Goal: Transaction & Acquisition: Purchase product/service

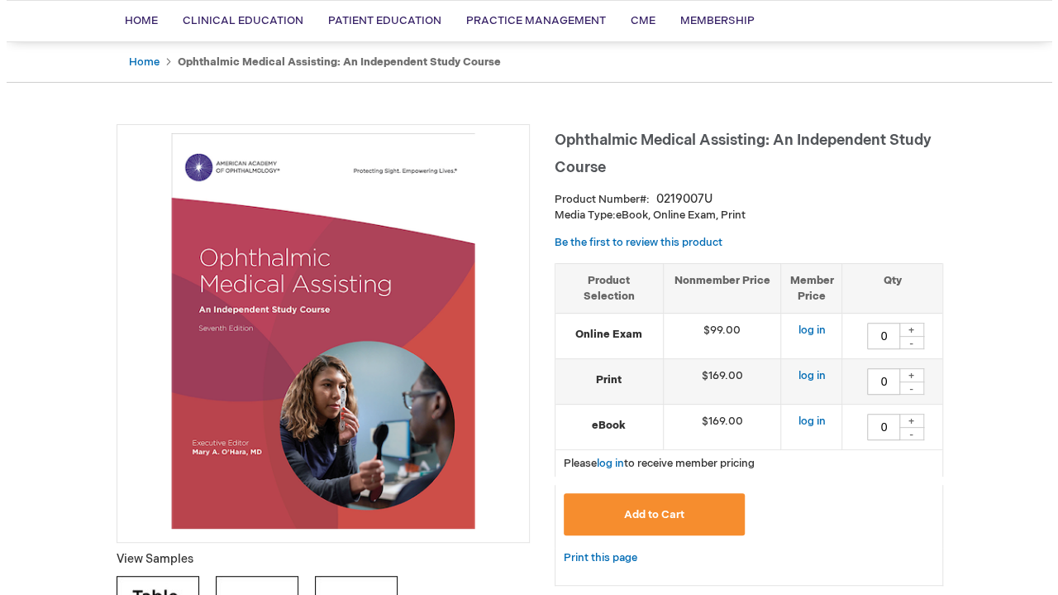
scroll to position [123, 0]
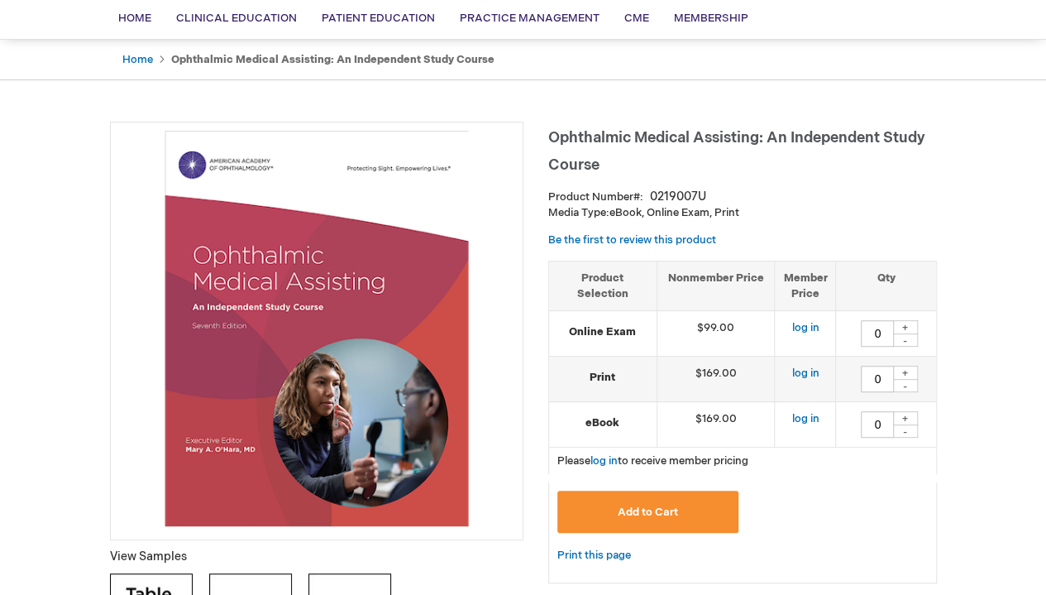
click at [906, 375] on div "+" at bounding box center [905, 372] width 25 height 14
type input "1"
click at [666, 513] on span "Add to Cart" at bounding box center [648, 511] width 60 height 13
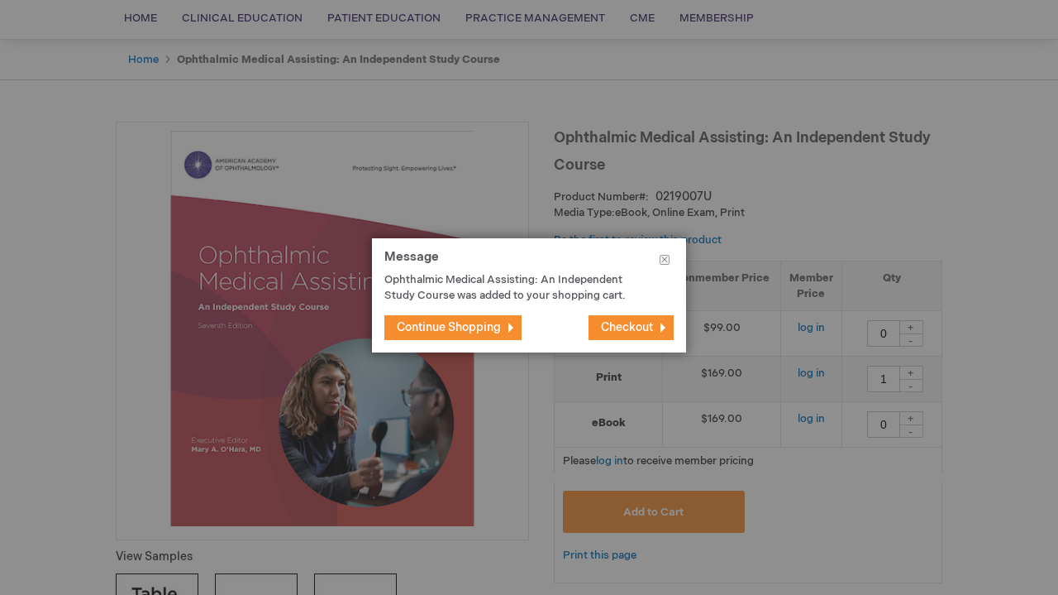
click at [623, 332] on span "Checkout" at bounding box center [627, 327] width 52 height 14
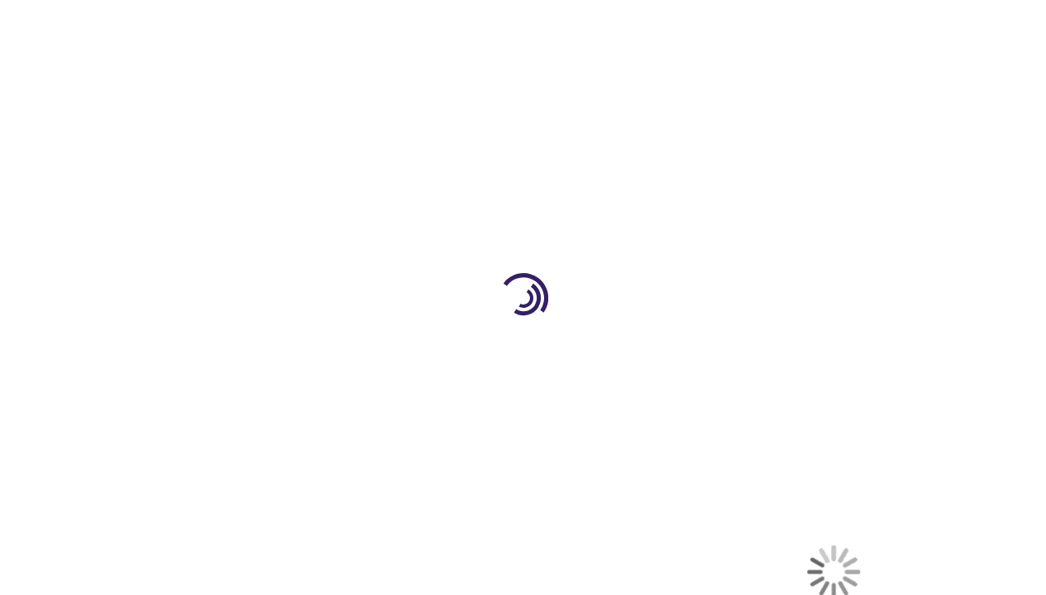
select select "US"
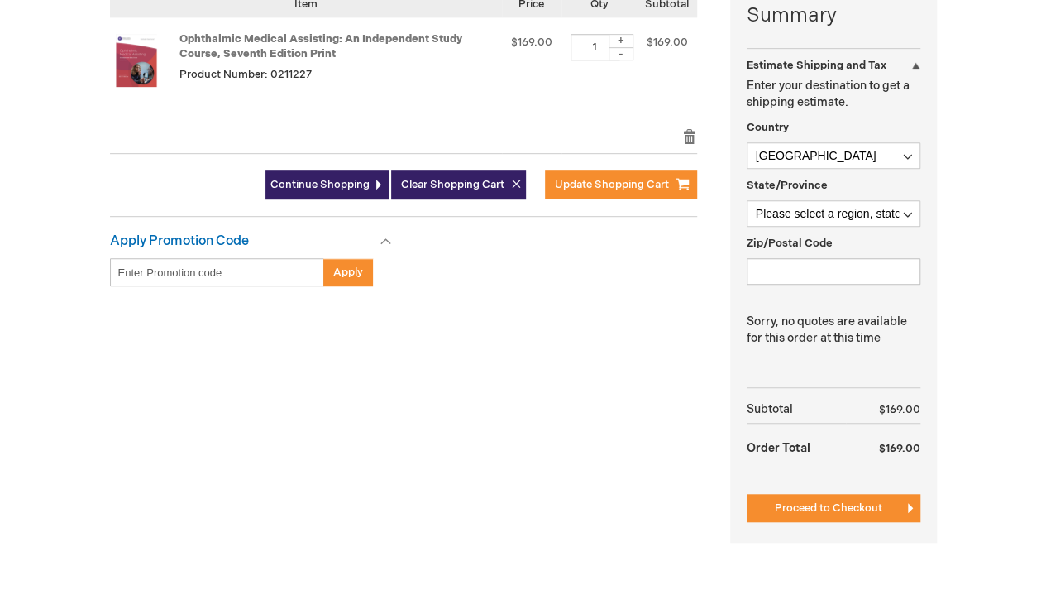
scroll to position [714, 0]
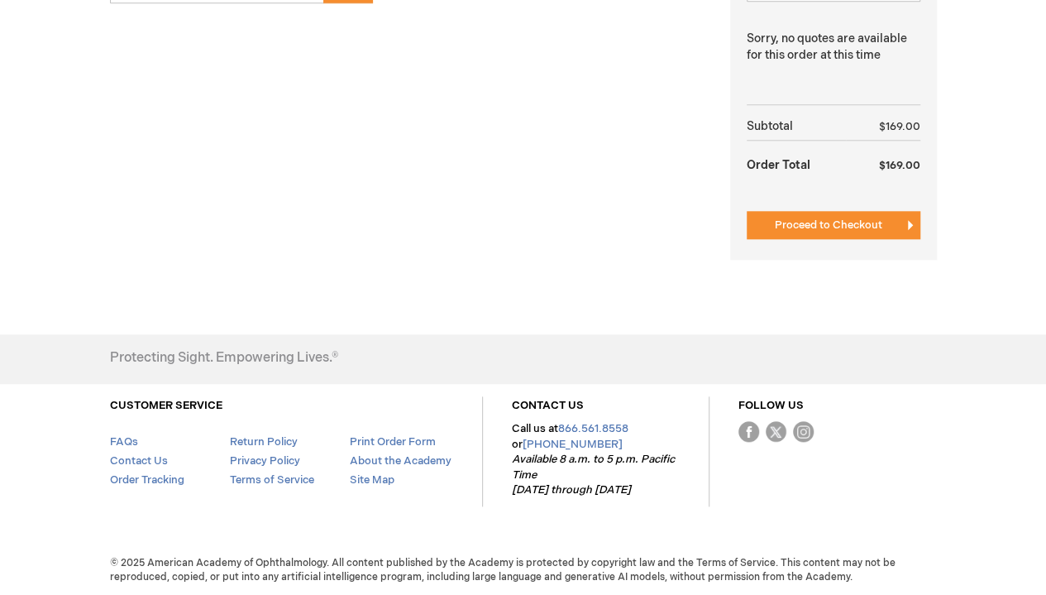
click at [828, 227] on span "Proceed to Checkout" at bounding box center [828, 224] width 107 height 13
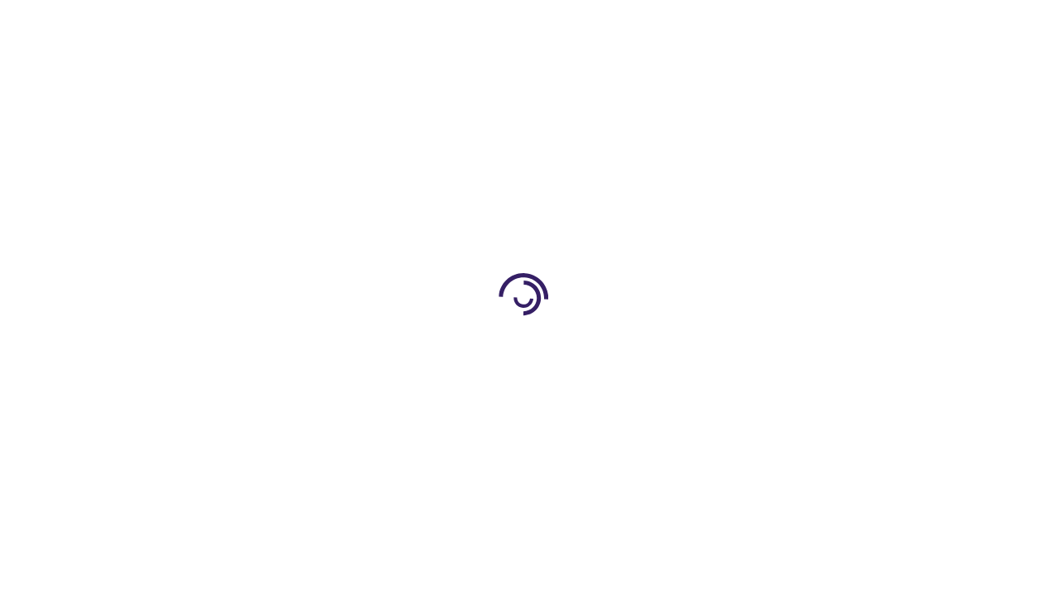
scroll to position [264, 0]
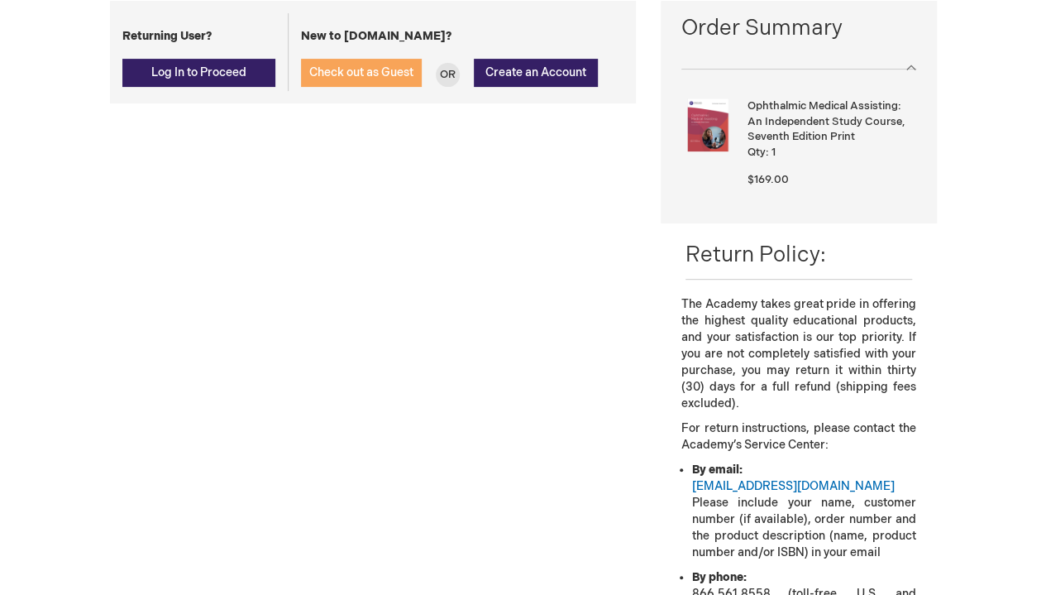
click at [370, 79] on button "Check out as Guest" at bounding box center [361, 73] width 121 height 28
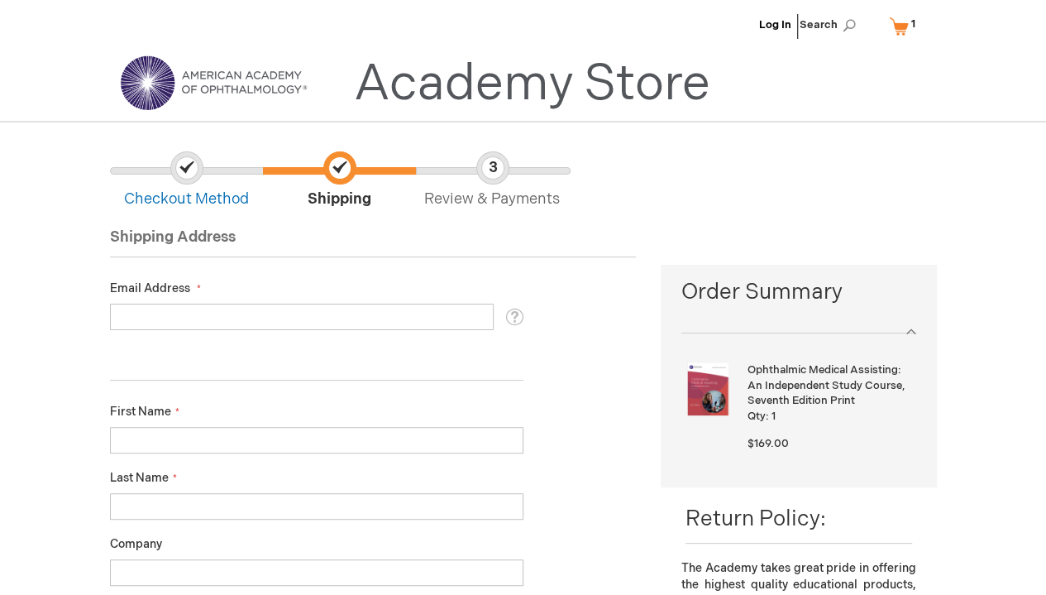
click at [232, 323] on input "Email Address" at bounding box center [302, 316] width 384 height 26
type input "latoyamidyettifa17@gmail.com"
click at [210, 437] on input "First Name" at bounding box center [316, 440] width 413 height 26
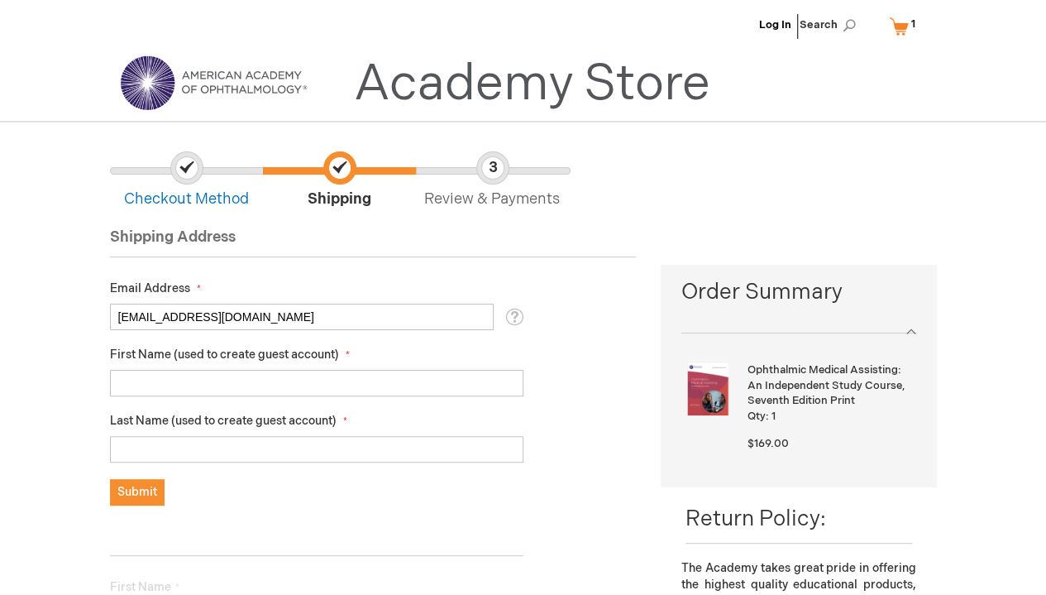
type input "Claire"
click at [210, 381] on input "First Name (used to create guest account)" at bounding box center [316, 383] width 413 height 26
type input "Claire"
type input "Elizabeth"
click at [137, 497] on span "Submit" at bounding box center [137, 492] width 40 height 14
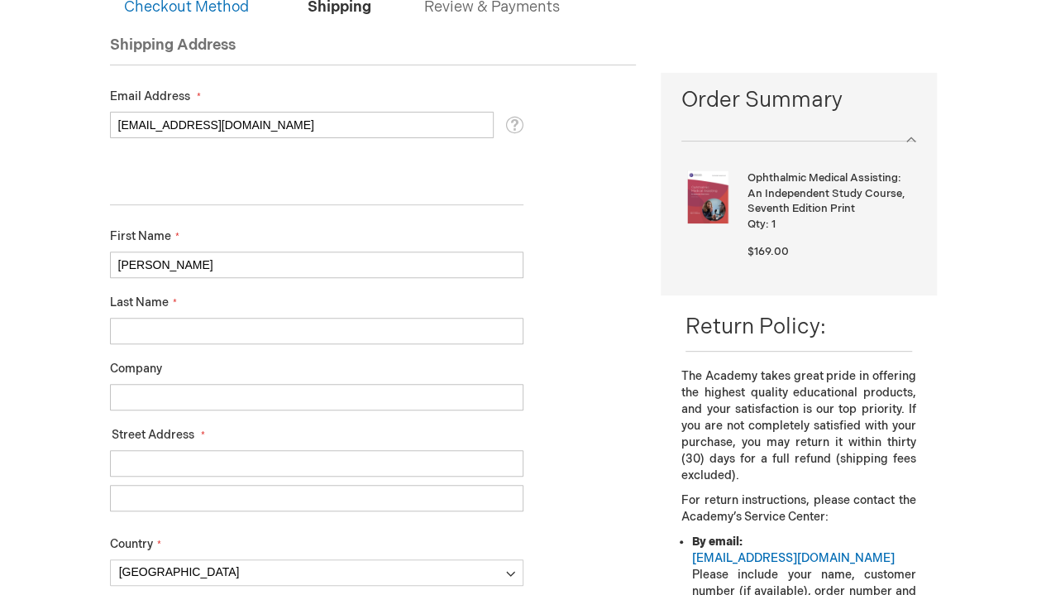
scroll to position [198, 0]
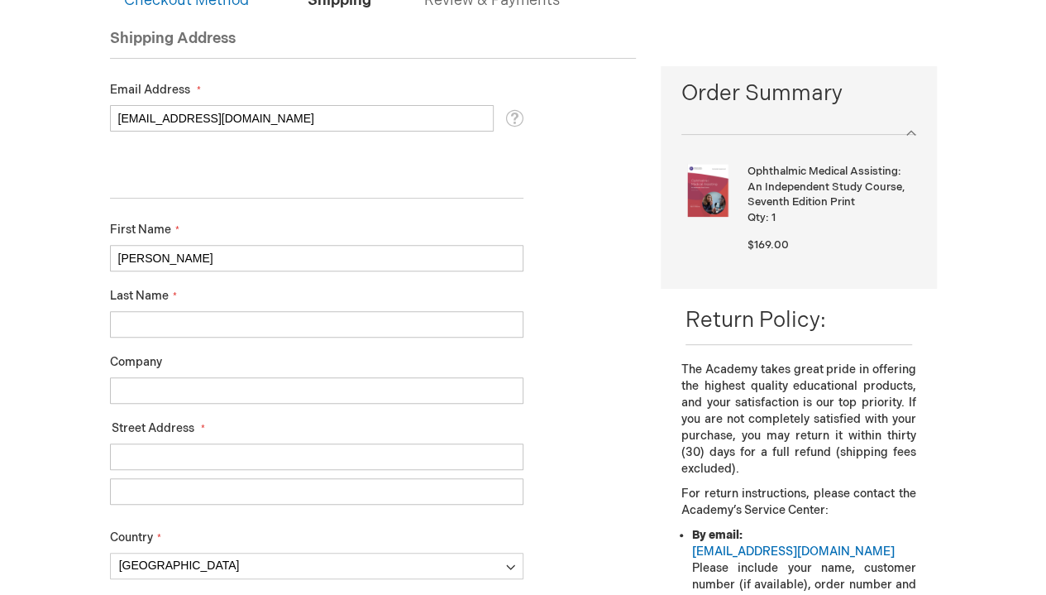
click at [157, 320] on input "Last Name" at bounding box center [316, 324] width 413 height 26
type input "Elizabeth"
click at [195, 455] on input "Street Address: Line 1" at bounding box center [316, 456] width 413 height 26
type input "15501 Bruce B Downs Boulevard"
select select "18"
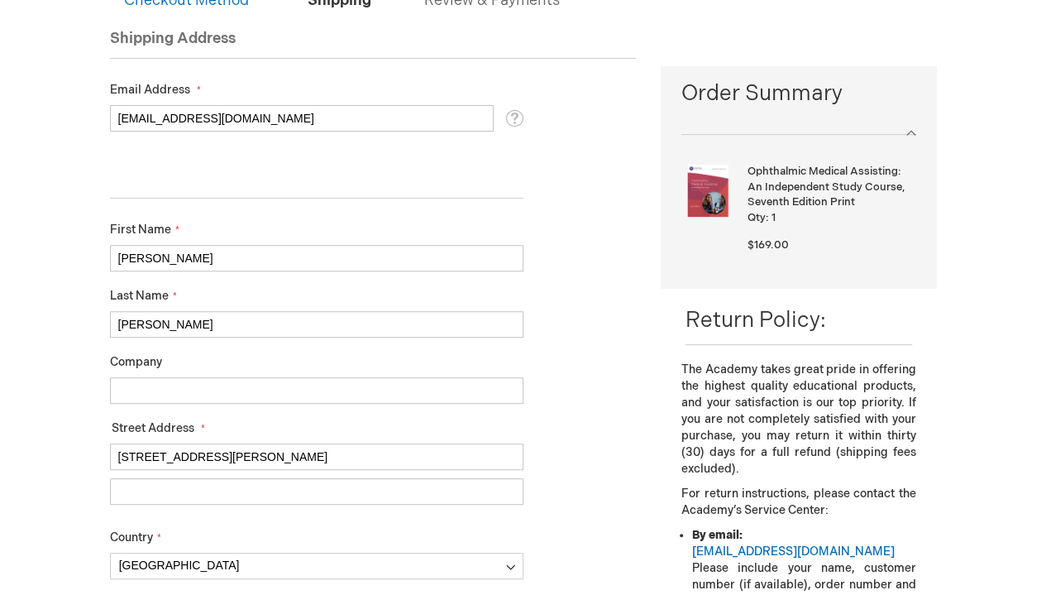
type input "Tampa"
type input "33613"
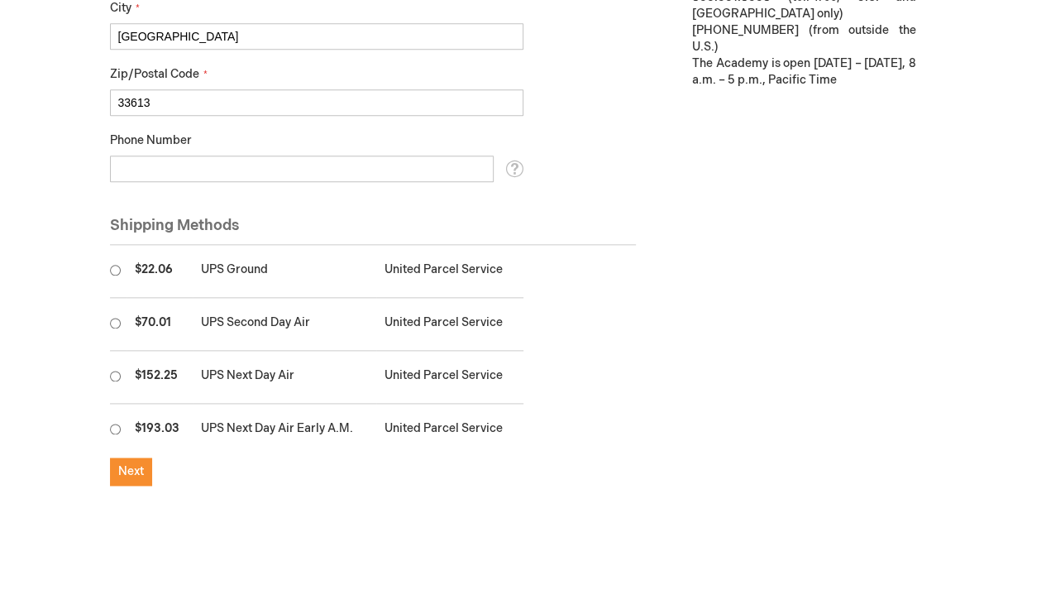
click at [114, 266] on input "radio" at bounding box center [115, 270] width 11 height 11
radio input "true"
click at [136, 464] on span "Next" at bounding box center [131, 471] width 26 height 14
